Goal: Browse casually

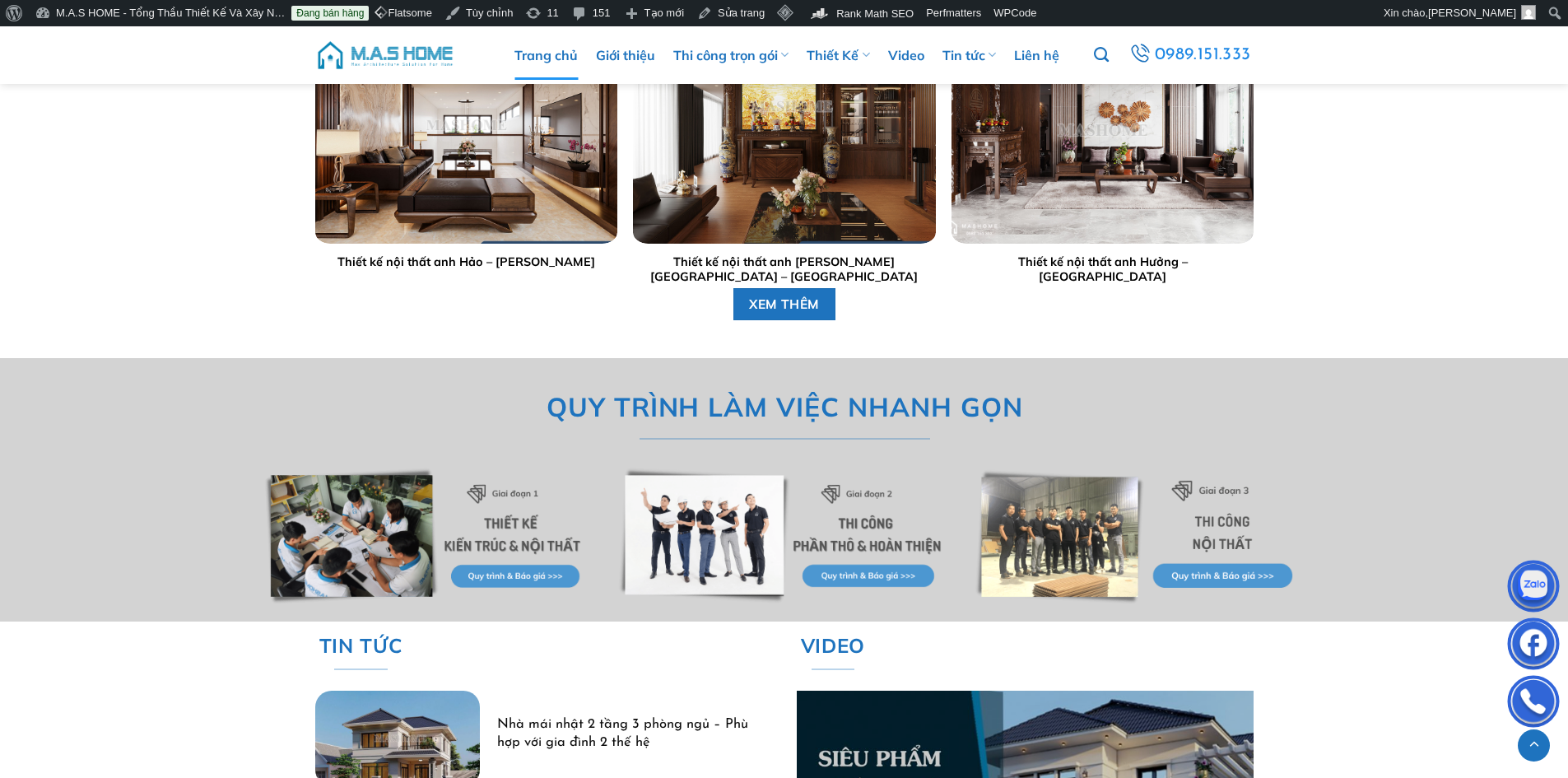
click at [381, 51] on img at bounding box center [385, 55] width 140 height 50
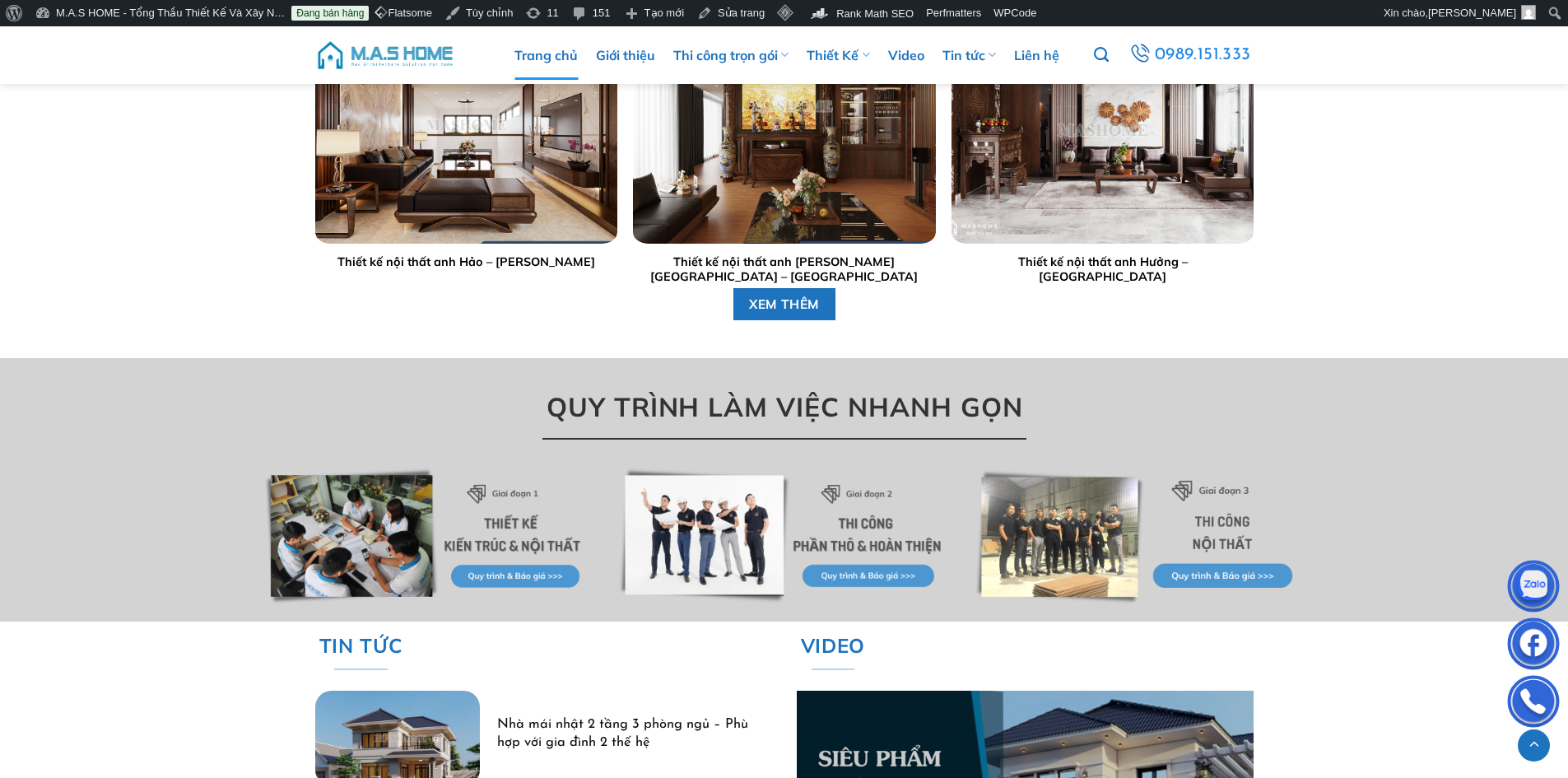
scroll to position [4691, 0]
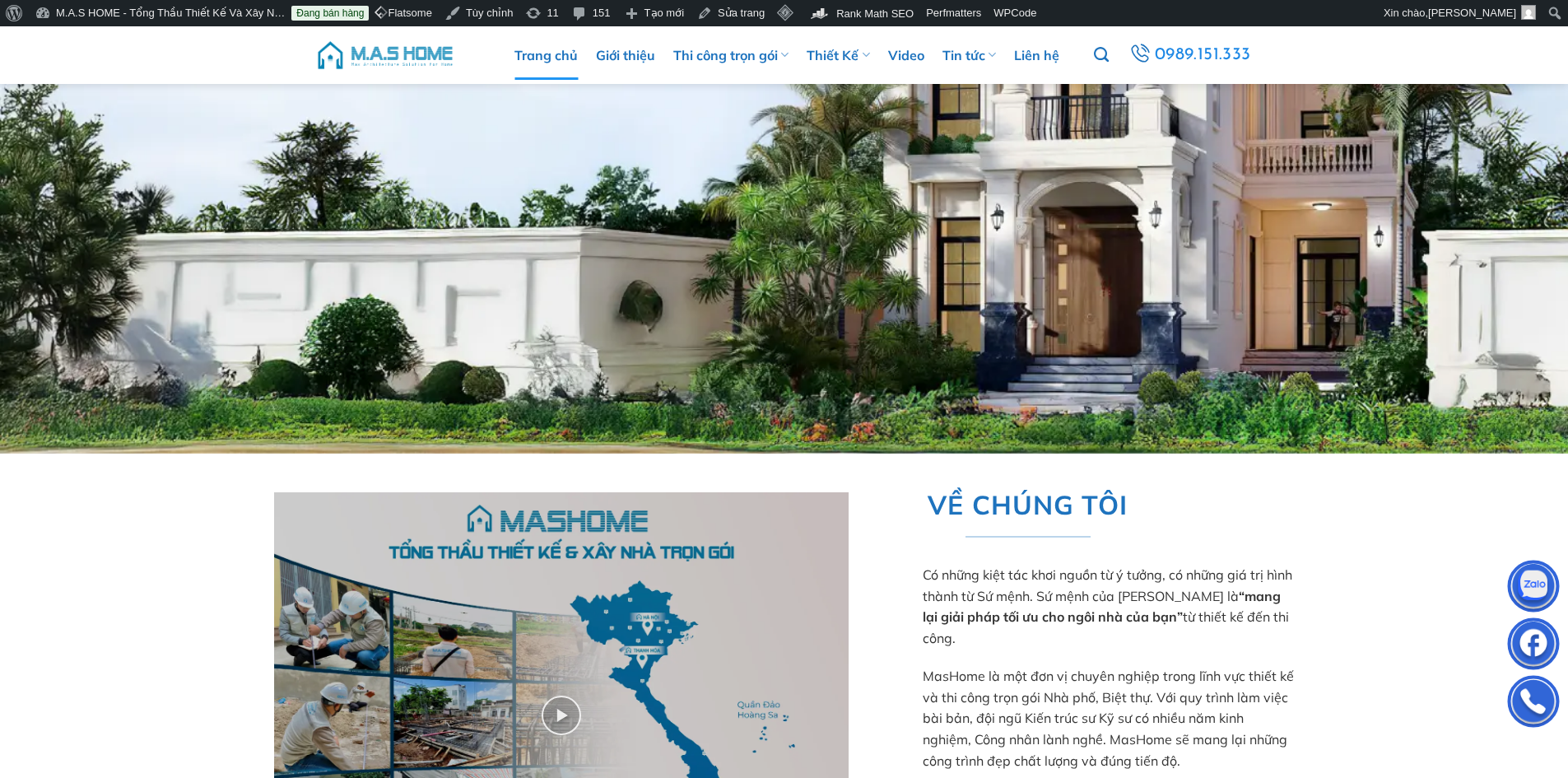
scroll to position [987, 0]
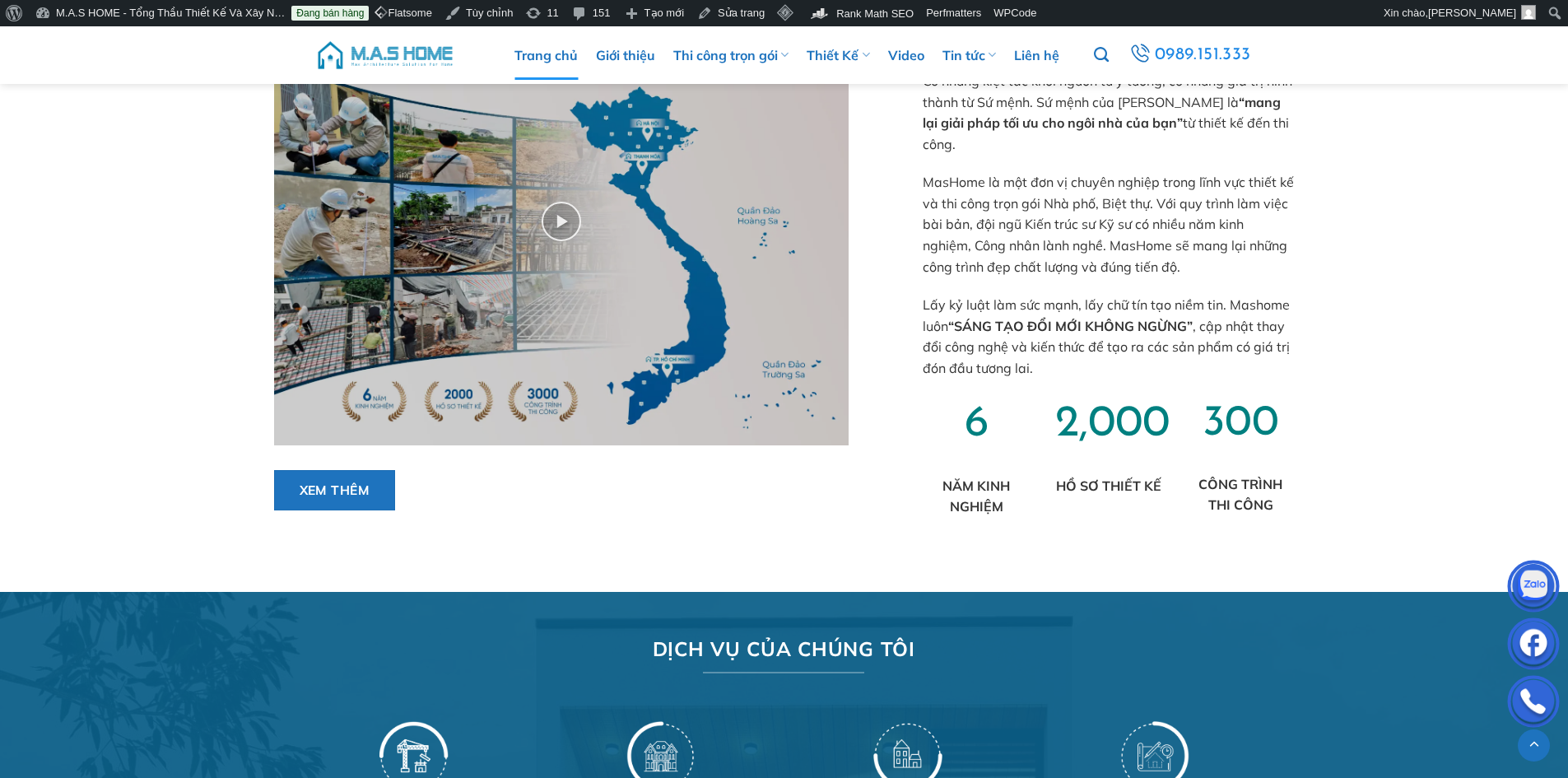
click at [408, 53] on img at bounding box center [385, 55] width 140 height 50
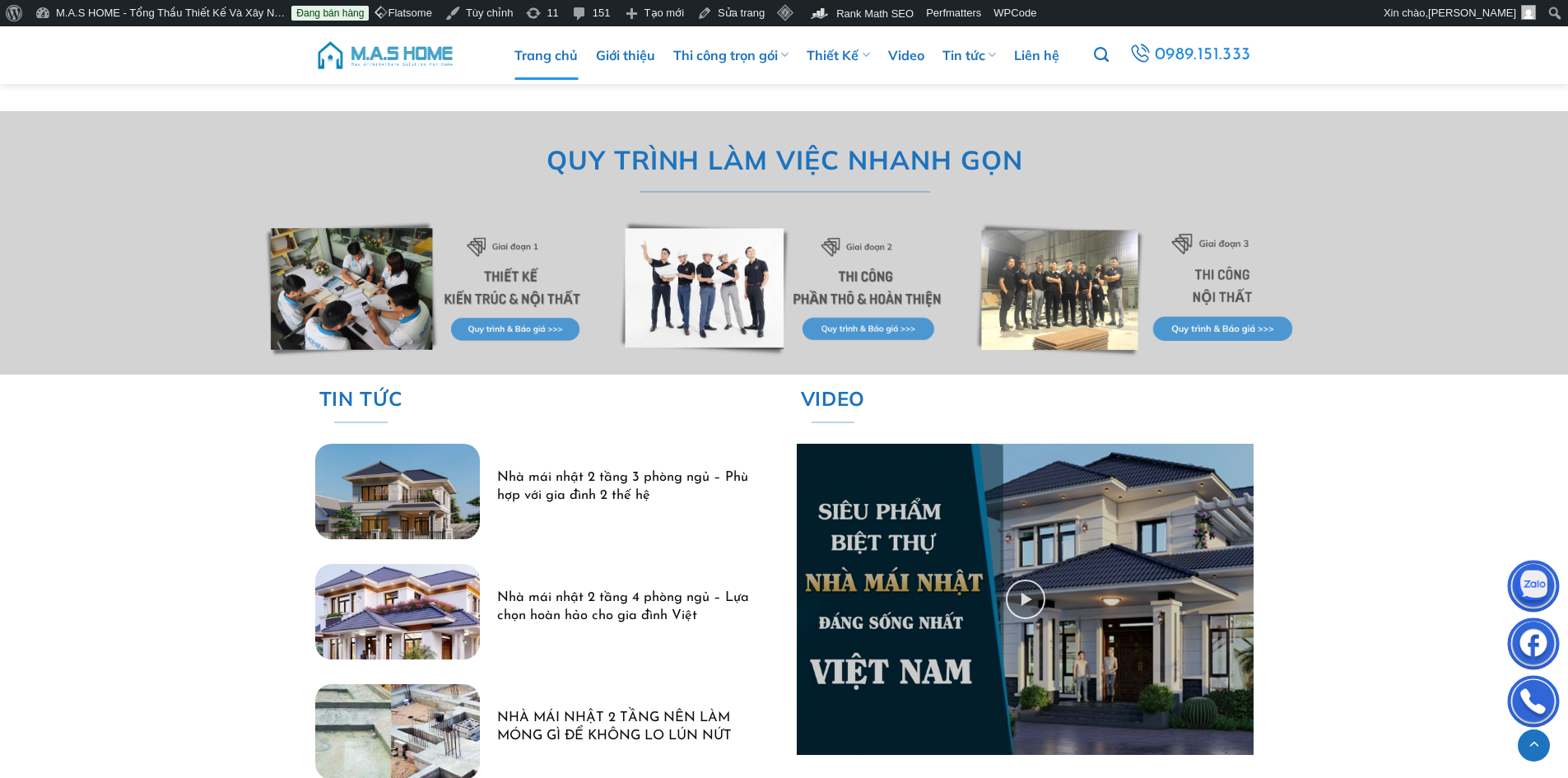
scroll to position [4774, 0]
